Goal: Task Accomplishment & Management: Complete application form

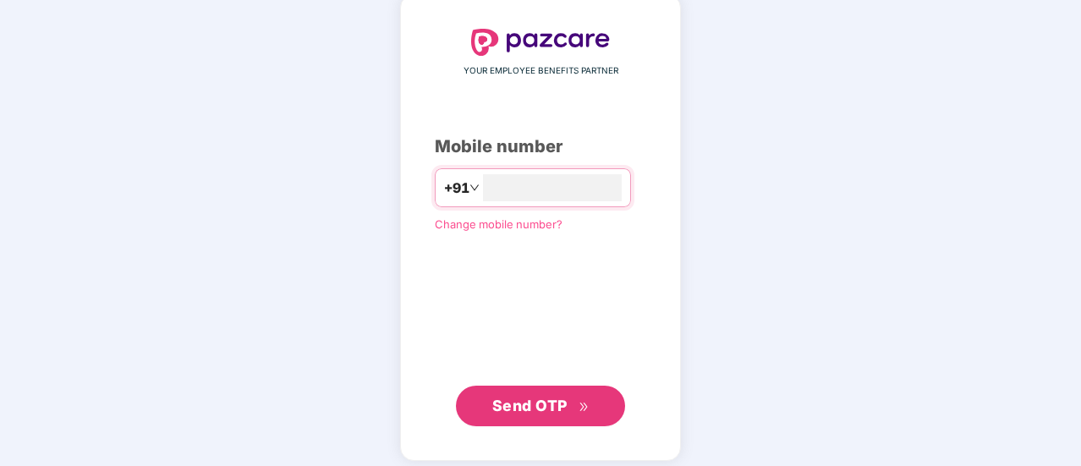
scroll to position [93, 0]
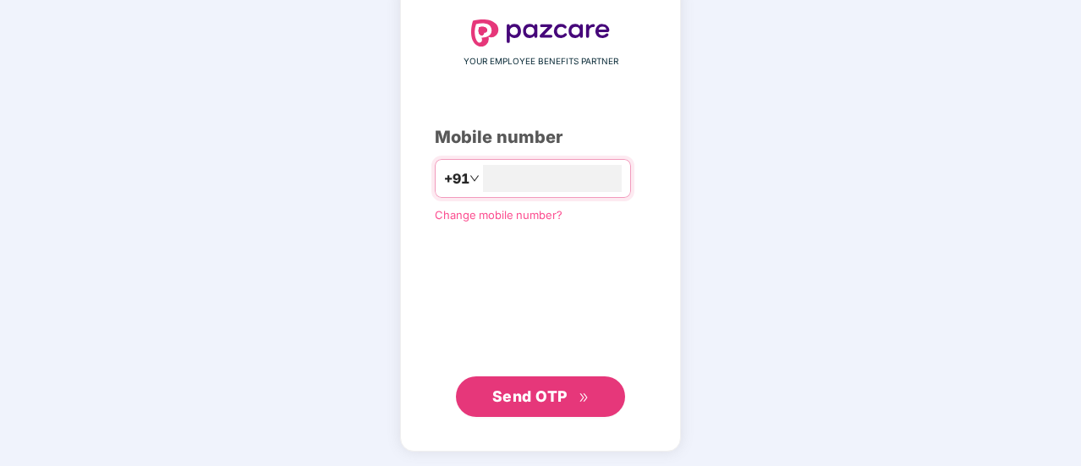
type input "**********"
click at [550, 388] on span "Send OTP" at bounding box center [529, 397] width 75 height 18
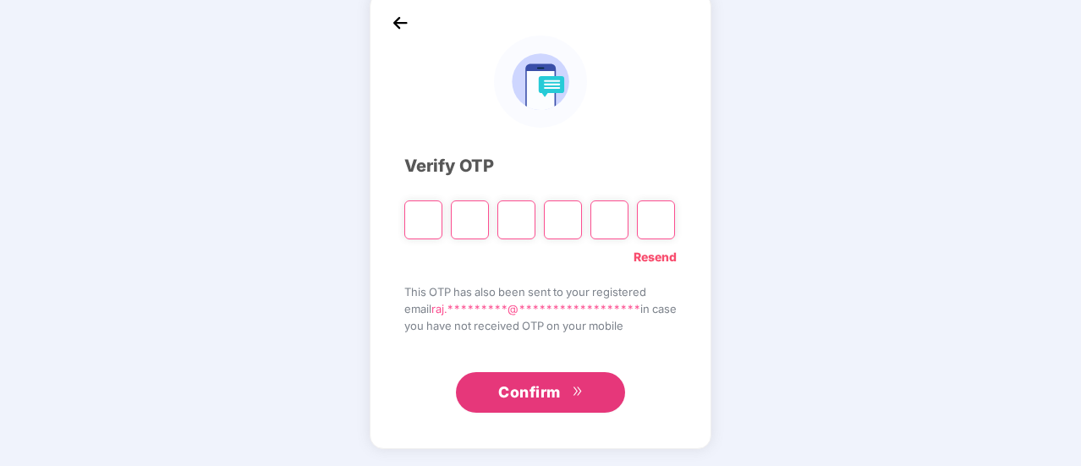
scroll to position [85, 0]
type input "*"
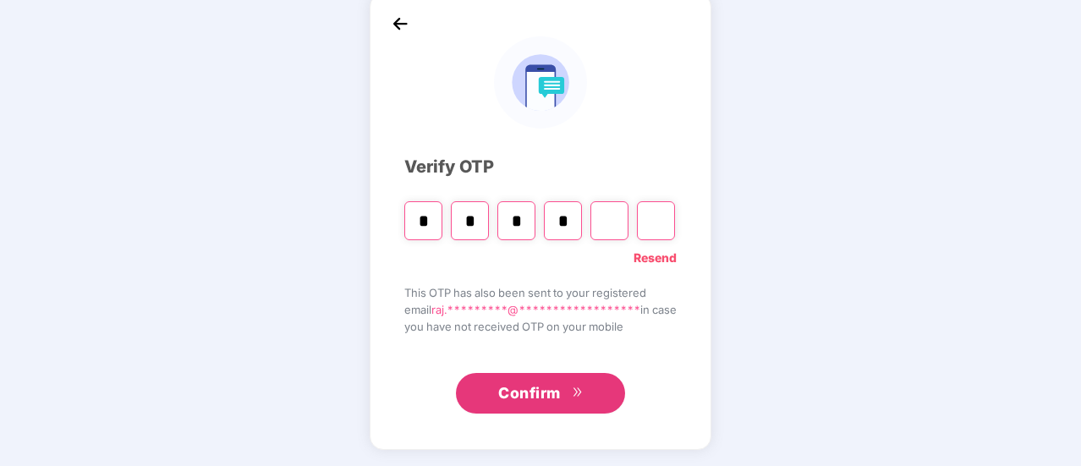
type input "*"
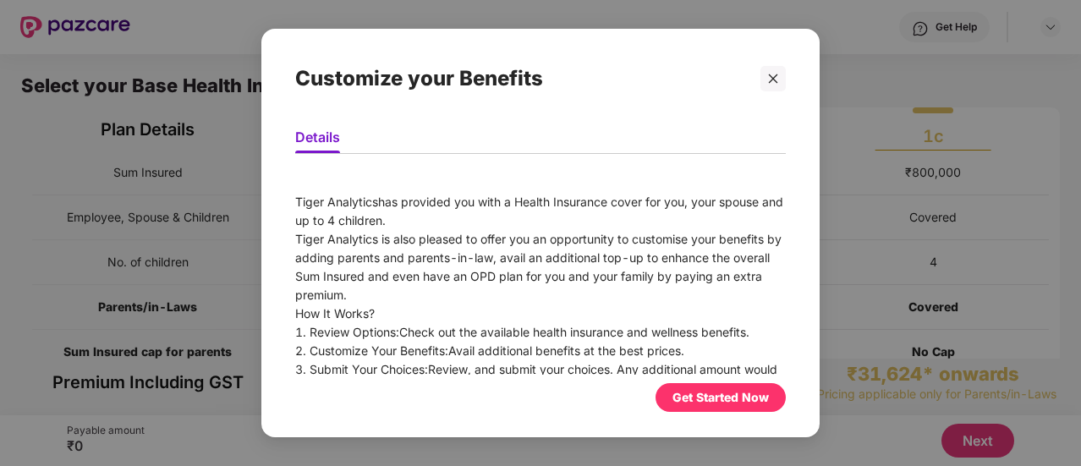
click at [761, 401] on div "Get Started Now" at bounding box center [720, 397] width 96 height 19
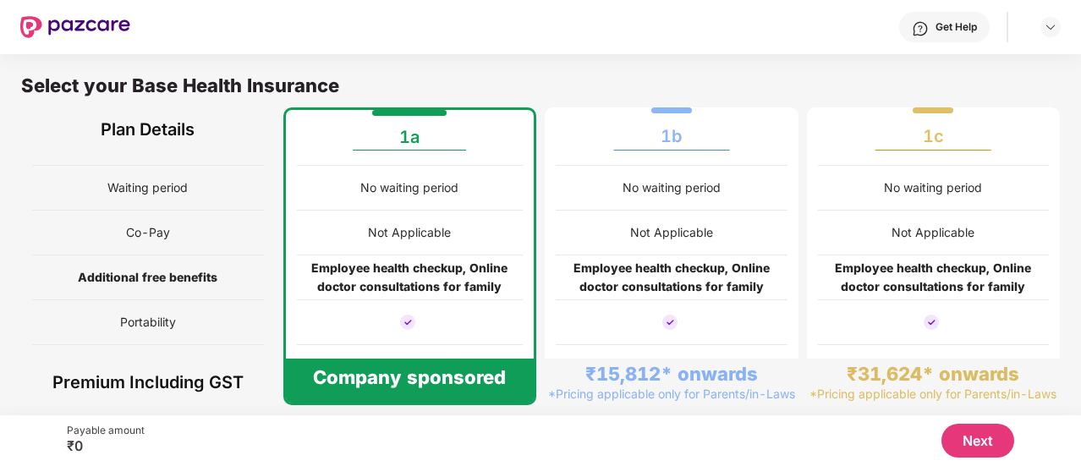
scroll to position [281, 0]
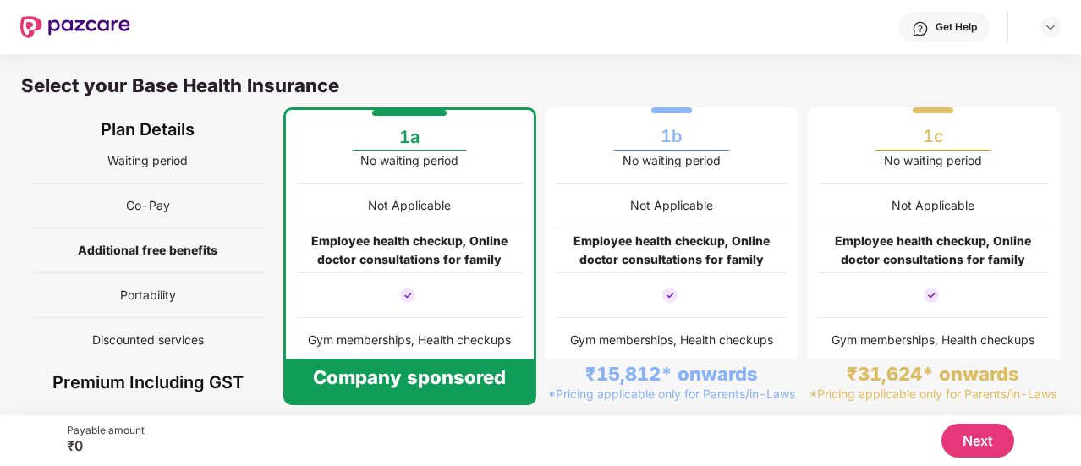
click at [948, 439] on button "Next" at bounding box center [977, 441] width 73 height 34
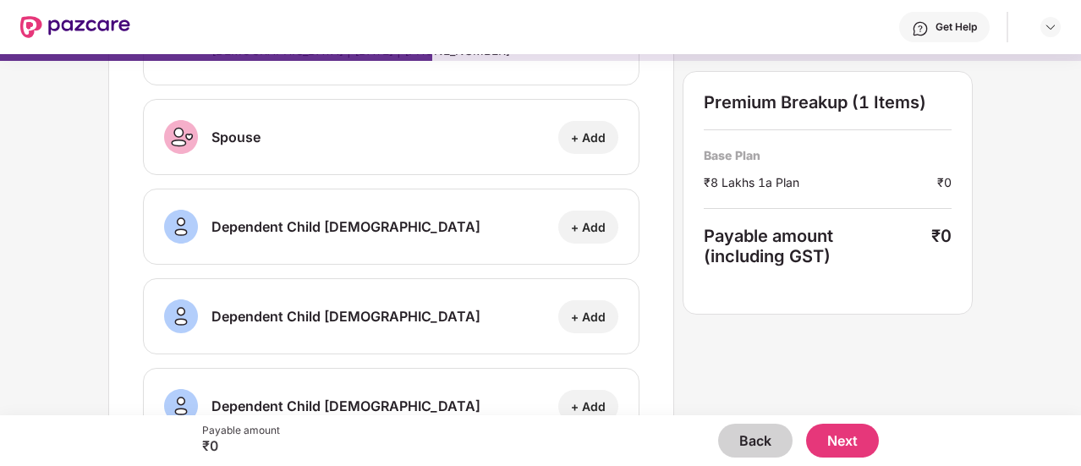
scroll to position [0, 0]
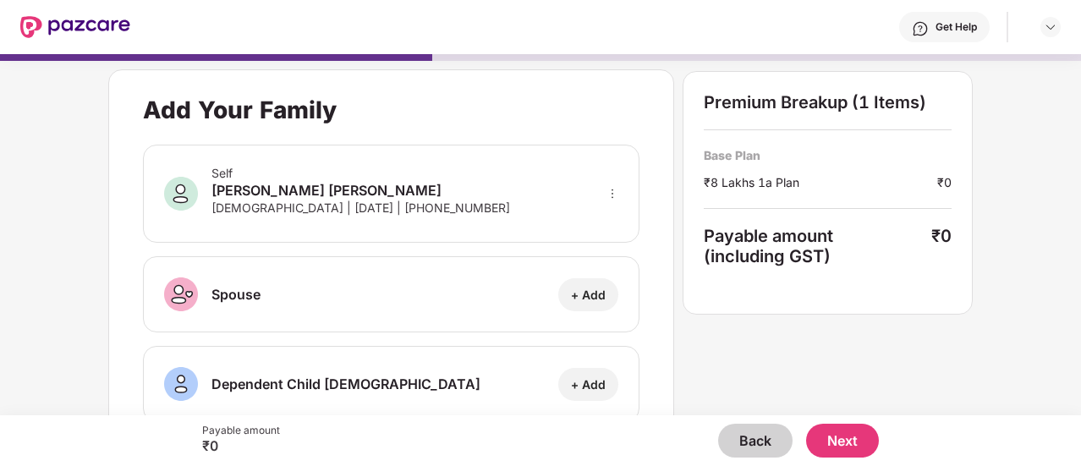
click at [820, 437] on button "Next" at bounding box center [842, 441] width 73 height 34
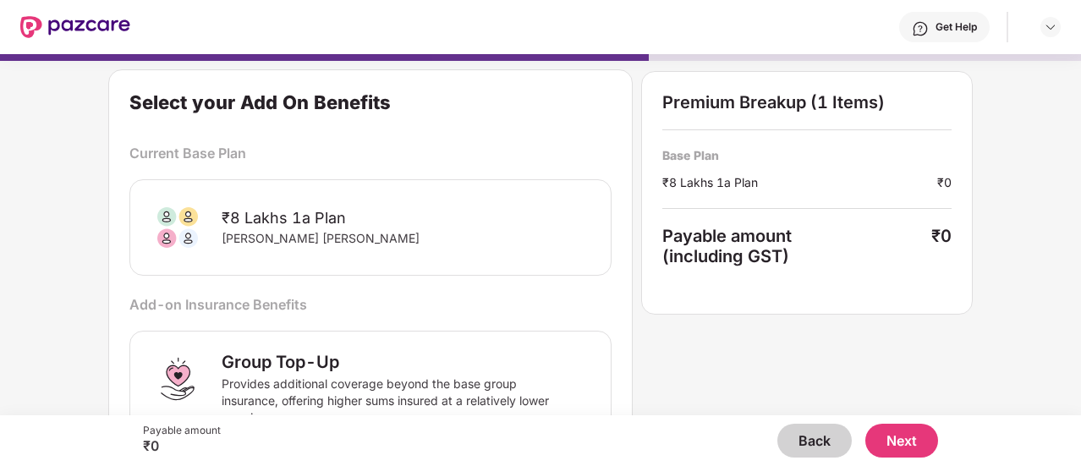
click at [919, 431] on button "Next" at bounding box center [901, 441] width 73 height 34
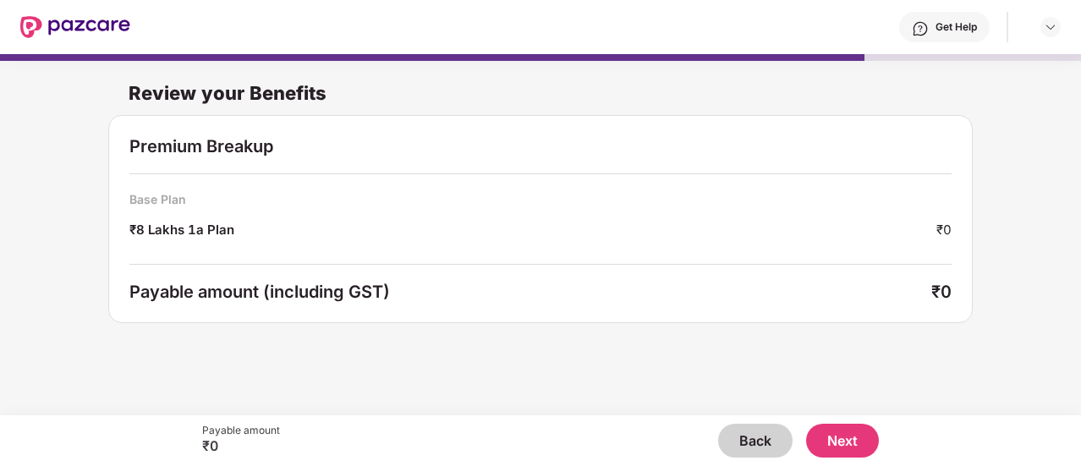
click at [839, 446] on button "Next" at bounding box center [842, 441] width 73 height 34
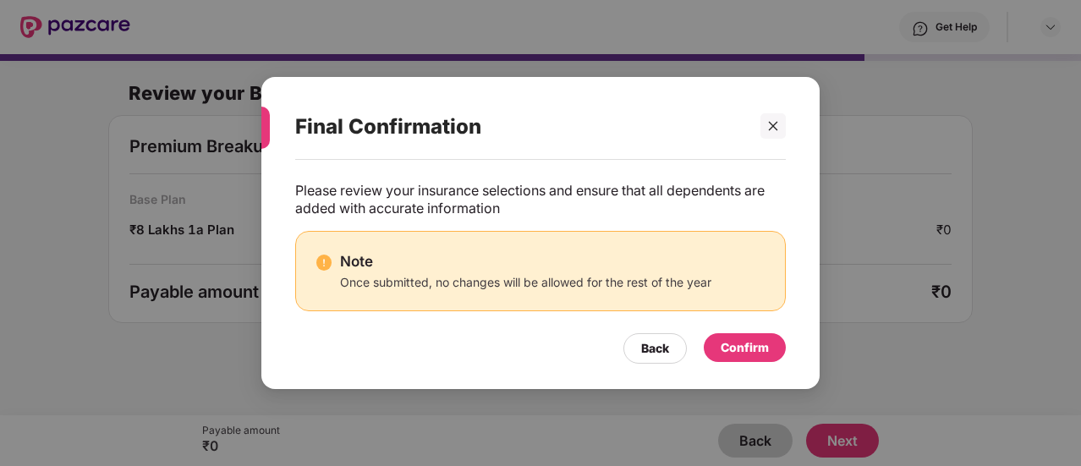
click at [752, 353] on div "Confirm" at bounding box center [745, 347] width 48 height 19
